Goal: Task Accomplishment & Management: Use online tool/utility

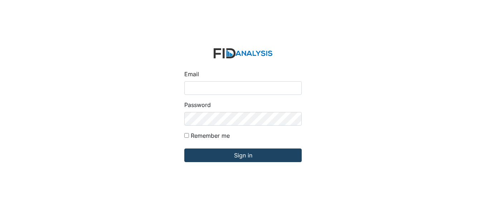
type input "[EMAIL_ADDRESS][DOMAIN_NAME]"
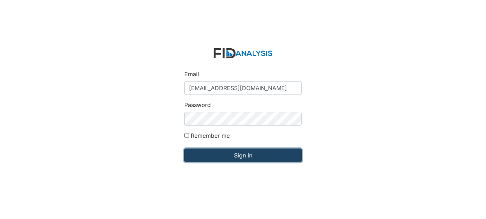
click at [221, 156] on input "Sign in" at bounding box center [242, 156] width 117 height 14
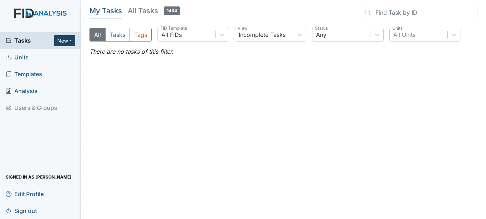
click at [63, 36] on button "New" at bounding box center [64, 40] width 21 height 11
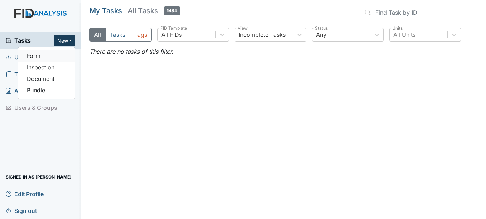
click at [51, 61] on link "Form" at bounding box center [46, 55] width 57 height 11
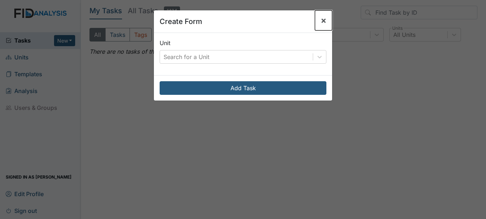
click at [326, 17] on button "×" at bounding box center [323, 20] width 17 height 20
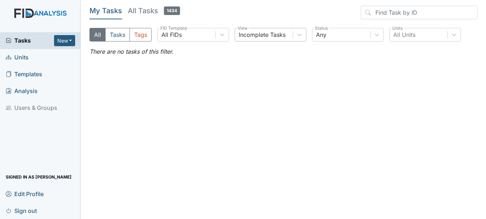
click at [290, 41] on div "Incomplete Tasks" at bounding box center [264, 34] width 58 height 13
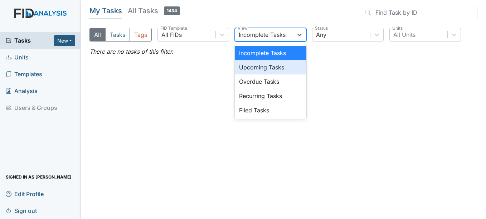
click at [284, 69] on div "Upcoming Tasks" at bounding box center [271, 67] width 72 height 14
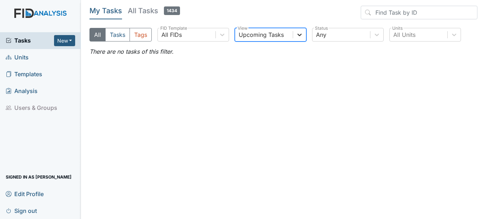
click at [296, 37] on div at bounding box center [299, 34] width 13 height 13
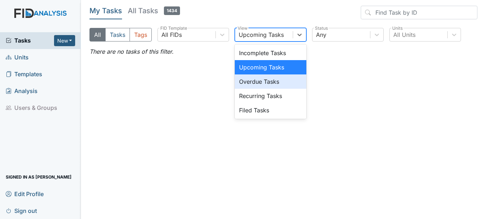
click at [290, 81] on div "Overdue Tasks" at bounding box center [271, 81] width 72 height 14
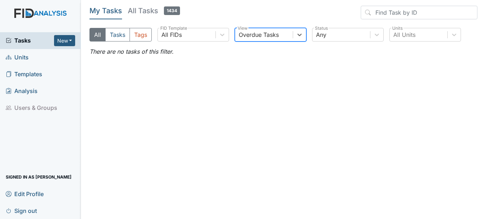
click at [293, 36] on div "Overdue Tasks" at bounding box center [264, 34] width 58 height 13
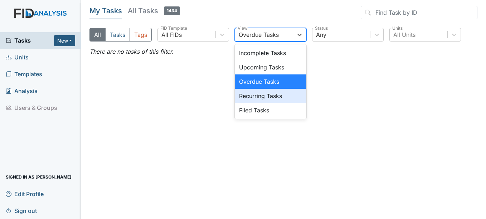
click at [285, 100] on div "Recurring Tasks" at bounding box center [271, 96] width 72 height 14
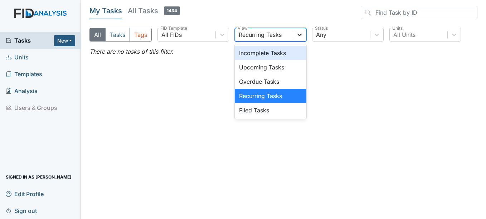
click at [295, 34] on div at bounding box center [299, 34] width 13 height 13
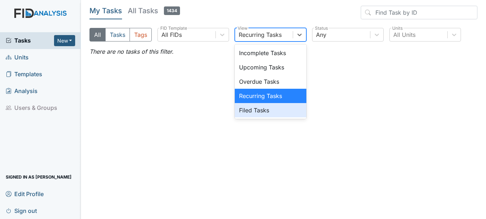
click at [281, 105] on div "Filed Tasks" at bounding box center [271, 110] width 72 height 14
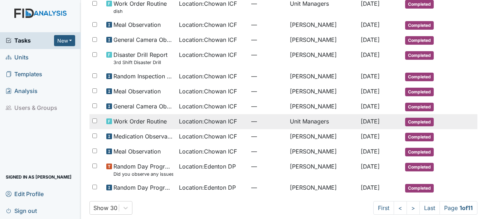
scroll to position [378, 0]
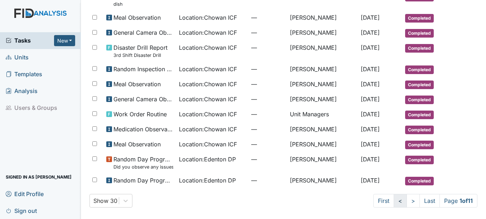
click at [396, 204] on link "<" at bounding box center [400, 201] width 13 height 14
click at [395, 203] on link "<" at bounding box center [398, 201] width 13 height 14
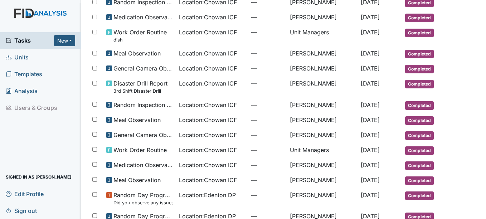
scroll to position [378, 0]
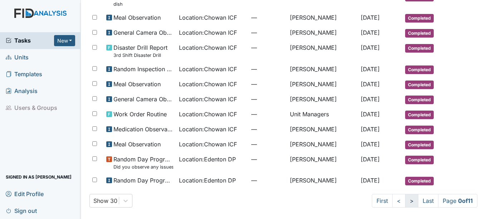
click at [405, 203] on link ">" at bounding box center [411, 201] width 13 height 14
click at [407, 202] on link ">" at bounding box center [413, 201] width 13 height 14
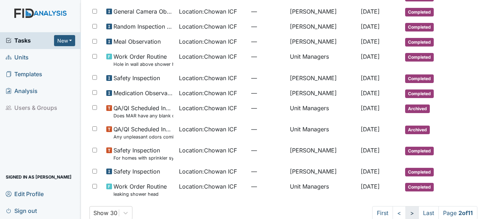
click at [409, 214] on link ">" at bounding box center [412, 213] width 13 height 14
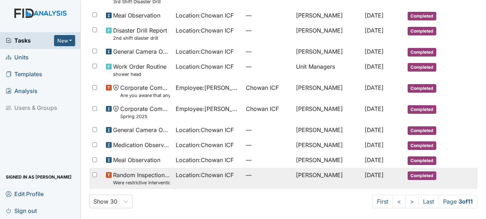
scroll to position [402, 0]
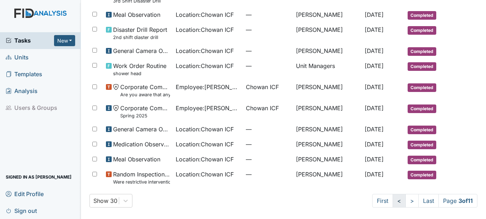
click at [393, 203] on link "<" at bounding box center [399, 201] width 13 height 14
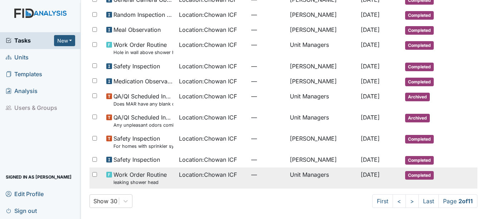
scroll to position [396, 0]
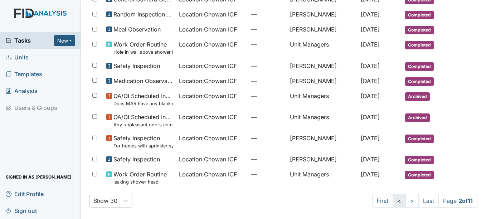
click at [393, 204] on link "<" at bounding box center [399, 201] width 13 height 14
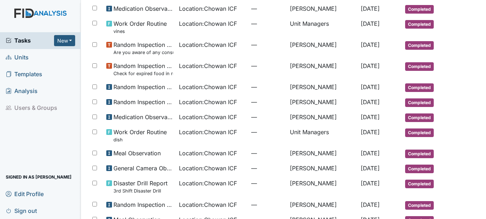
scroll to position [378, 0]
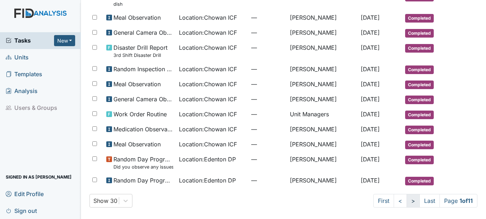
click at [407, 201] on link ">" at bounding box center [413, 201] width 13 height 14
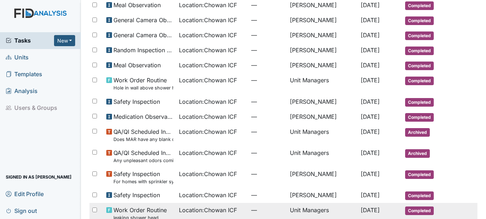
scroll to position [396, 0]
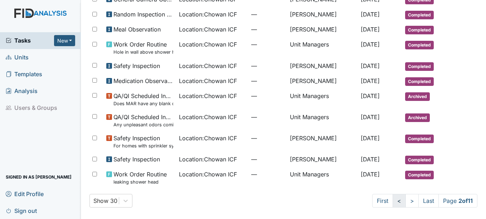
click at [393, 201] on link "<" at bounding box center [399, 201] width 13 height 14
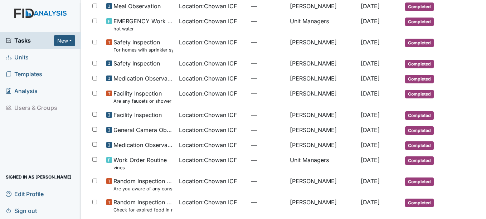
scroll to position [91, 0]
